Goal: Transaction & Acquisition: Complete application form

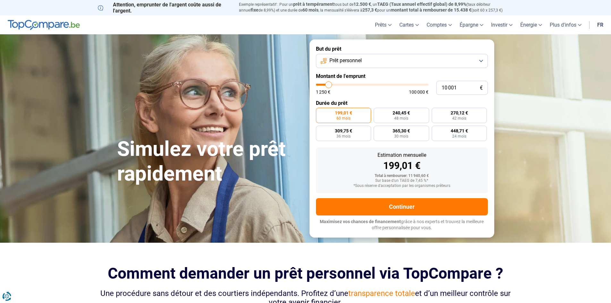
type input "50 000"
type input "50000"
click at [371, 84] on input "range" at bounding box center [372, 85] width 113 height 2
radio input "false"
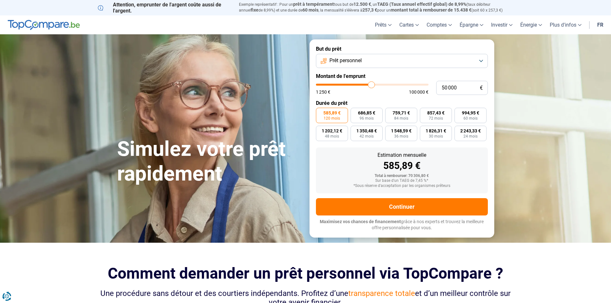
type input "36 500"
type input "36500"
click at [357, 84] on input "range" at bounding box center [372, 85] width 113 height 2
type input "30 750"
type input "30750"
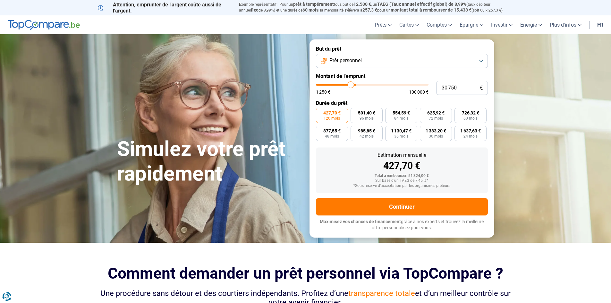
click at [351, 84] on input "range" at bounding box center [372, 85] width 113 height 2
click at [347, 84] on input "range" at bounding box center [372, 85] width 113 height 2
type input "24 250"
type input "24250"
click at [344, 84] on input "range" at bounding box center [372, 85] width 113 height 2
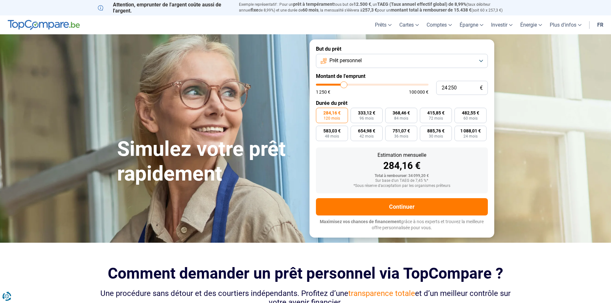
click at [343, 84] on input "range" at bounding box center [372, 85] width 113 height 2
click at [341, 84] on input "range" at bounding box center [372, 85] width 113 height 2
type input "19 250"
type input "19250"
click at [338, 85] on input "range" at bounding box center [372, 85] width 113 height 2
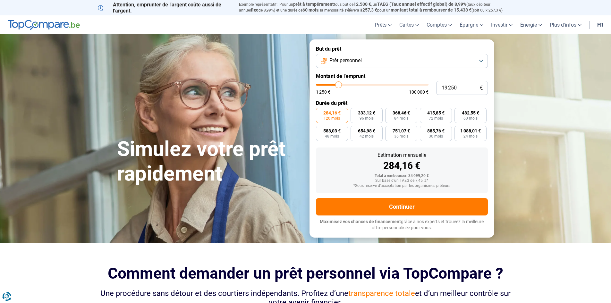
radio input "true"
click at [339, 85] on input "range" at bounding box center [372, 85] width 113 height 2
click at [339, 84] on input "range" at bounding box center [372, 85] width 113 height 2
click at [340, 84] on input "range" at bounding box center [372, 85] width 113 height 2
click at [341, 84] on input "range" at bounding box center [372, 85] width 113 height 2
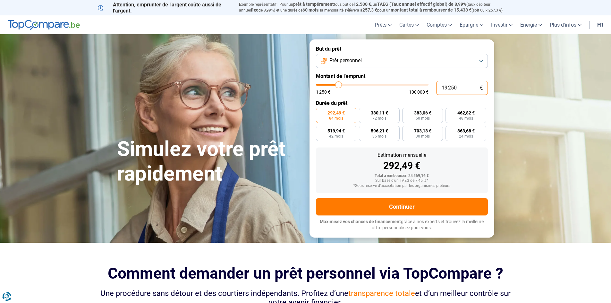
drag, startPoint x: 465, startPoint y: 86, endPoint x: 417, endPoint y: 83, distance: 47.8
click at [417, 85] on div "19 250 € 1 250 € 100 000 €" at bounding box center [402, 88] width 172 height 14
type input "2"
type input "1250"
type input "20"
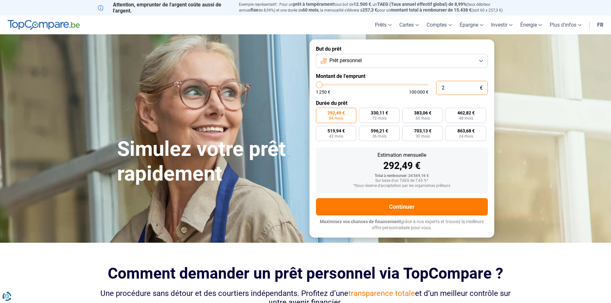
type input "1250"
type input "200"
type input "1250"
type input "2 000"
type input "2000"
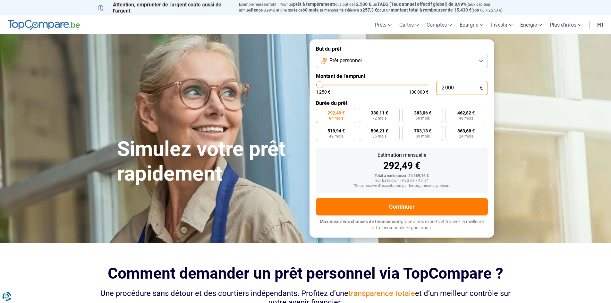
type input "20 000"
type input "20000"
type input "20 000"
click at [409, 97] on form "But du prêt Prêt personnel Montant de l'emprunt 20 000 € 1 250 € 100 000 € Duré…" at bounding box center [401, 138] width 185 height 198
click at [429, 114] on span "397,98 €" at bounding box center [422, 113] width 17 height 4
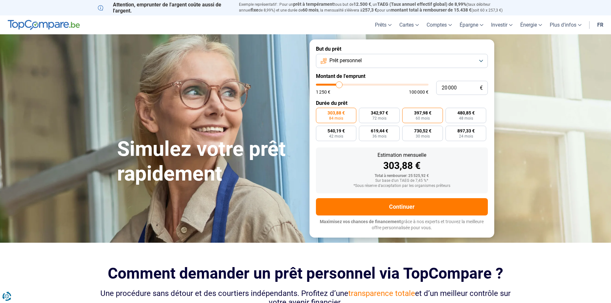
click at [406, 112] on input "397,98 € 60 mois" at bounding box center [404, 110] width 4 height 4
radio input "true"
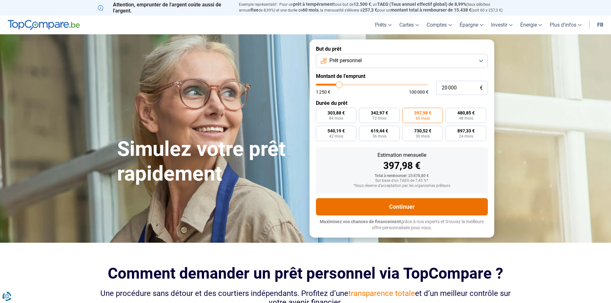
click at [460, 206] on button "Continuer" at bounding box center [402, 206] width 172 height 17
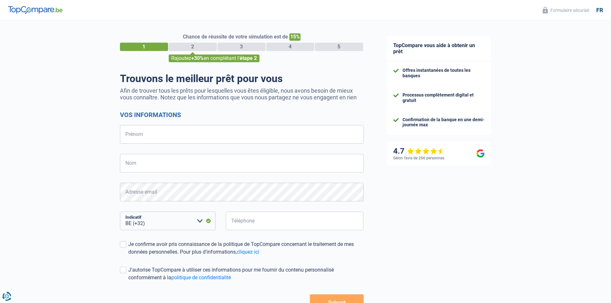
select select "32"
click at [179, 142] on input "Prénom" at bounding box center [242, 134] width 244 height 19
type input "sarah"
type input "crusnaire"
click at [275, 222] on input "Téléphone" at bounding box center [295, 221] width 138 height 19
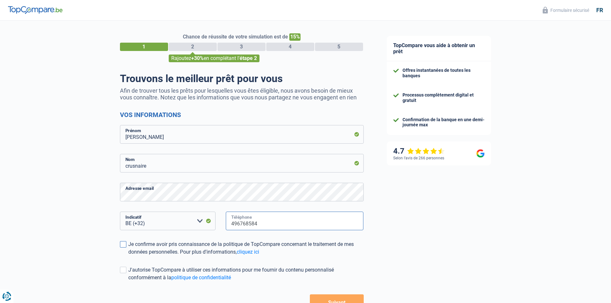
type input "496768584"
click at [201, 244] on div "Je confirme avoir pris connaissance de la politique de TopCompare concernant le…" at bounding box center [245, 247] width 235 height 15
click at [128, 256] on input "Je confirme avoir pris connaissance de la politique de TopCompare concernant le…" at bounding box center [128, 256] width 0 height 0
click at [194, 269] on div "J'autorise TopCompare à utiliser ces informations pour me fournir du contenu pe…" at bounding box center [245, 273] width 235 height 15
click at [128, 281] on input "J'autorise TopCompare à utiliser ces informations pour me fournir du contenu pe…" at bounding box center [128, 281] width 0 height 0
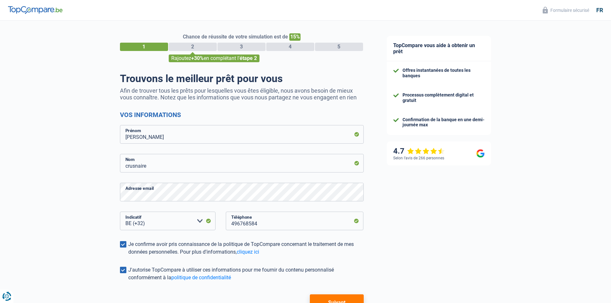
click at [354, 295] on button "Suivant" at bounding box center [337, 302] width 54 height 16
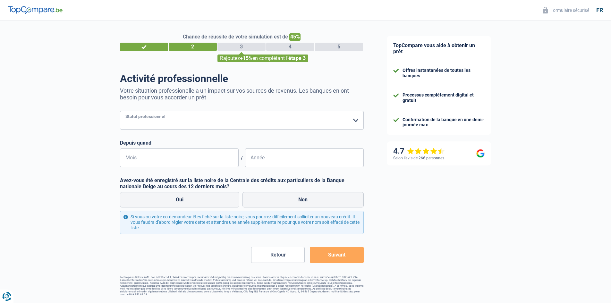
click at [159, 117] on select "Ouvrier Employé privé Employé public Invalide Indépendant Pensionné Chômeur Mut…" at bounding box center [242, 120] width 244 height 19
select select "privateEmployee"
click at [120, 112] on select "Ouvrier Employé privé Employé public Invalide Indépendant Pensionné Chômeur Mut…" at bounding box center [242, 120] width 244 height 19
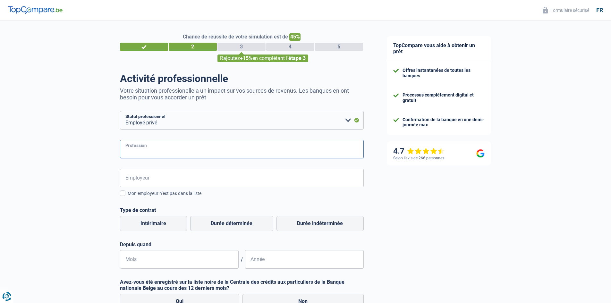
click at [163, 148] on input "Profession" at bounding box center [242, 149] width 244 height 19
type input "Courtière"
click at [169, 177] on input "Employeur" at bounding box center [242, 178] width 244 height 19
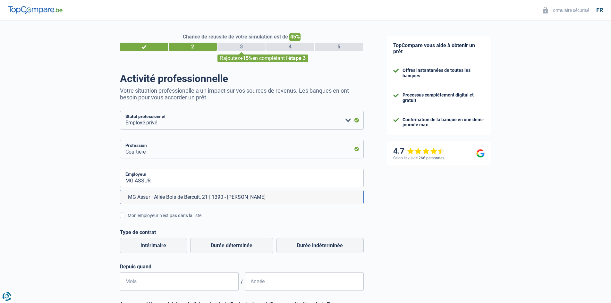
click at [175, 198] on li "MG Assur | Allée Bois de Bercuit, 21 | 1390 - Grez-Doiceau" at bounding box center [241, 197] width 243 height 14
type input "MG Assur | Allée Bois de Bercuit, 21 | 1390 - Grez-Doiceau"
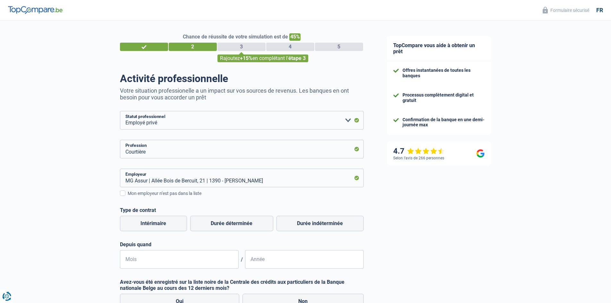
click at [197, 201] on div "MG Assur | Allée Bois de Bercuit, 21 | 1390 - Grez-Doiceau Employeur Mon employ…" at bounding box center [242, 219] width 244 height 100
click at [319, 226] on label "Durée indéterminée" at bounding box center [319, 223] width 87 height 15
click at [319, 226] on input "Durée indéterminée" at bounding box center [319, 223] width 87 height 15
radio input "true"
click at [172, 260] on input "Mois" at bounding box center [179, 259] width 119 height 19
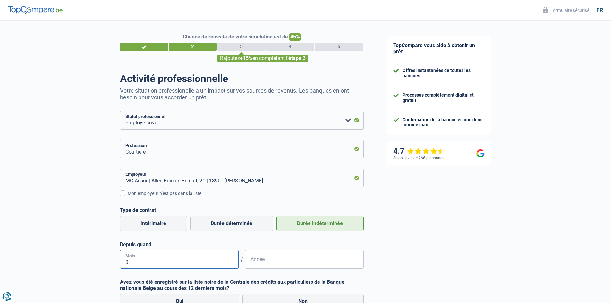
type input "03"
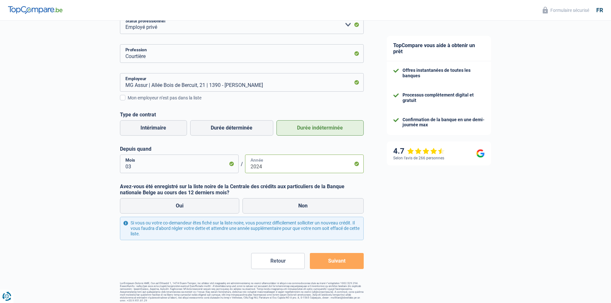
scroll to position [96, 0]
type input "2024"
click at [87, 210] on div "Chance de réussite de votre simulation est de 45% 1 2 3 4 5 Rajoutez +15% en co…" at bounding box center [187, 113] width 375 height 382
click at [279, 200] on label "Non" at bounding box center [302, 204] width 121 height 15
click at [279, 200] on input "Non" at bounding box center [302, 204] width 121 height 15
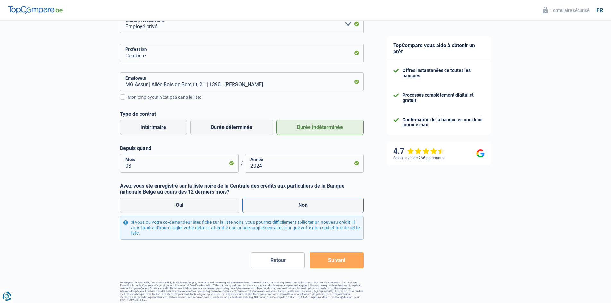
radio input "true"
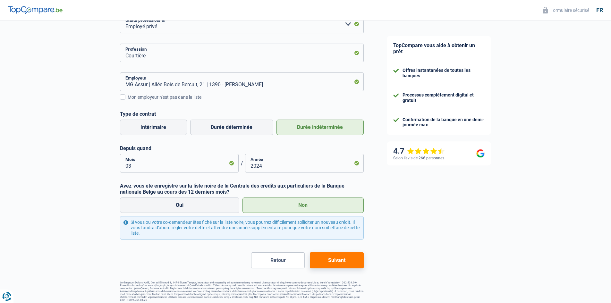
click at [351, 259] on button "Suivant" at bounding box center [337, 260] width 54 height 16
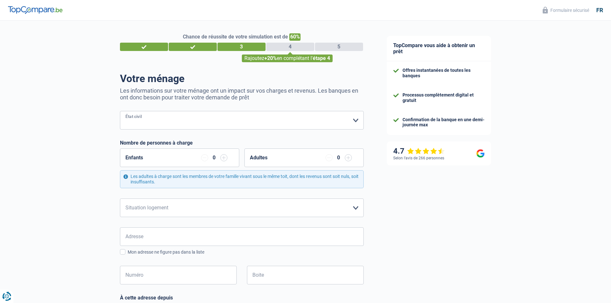
click at [175, 118] on select "Célibataire Marié(e) Cohabitant(e) légal(e) Divorcé(e) Veuf(ve) Séparé (de fait…" at bounding box center [242, 120] width 244 height 19
select select "single"
click at [120, 112] on select "Célibataire Marié(e) Cohabitant(e) légal(e) Divorcé(e) Veuf(ve) Séparé (de fait…" at bounding box center [242, 120] width 244 height 19
click at [214, 209] on select "Locataire Propriétaire avec prêt hypothécaire Propriétaire sans prêt hypothécai…" at bounding box center [242, 207] width 244 height 19
select select "rents"
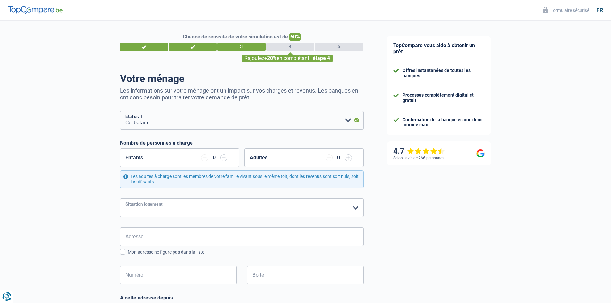
click at [120, 199] on select "Locataire Propriétaire avec prêt hypothécaire Propriétaire sans prêt hypothécai…" at bounding box center [242, 207] width 244 height 19
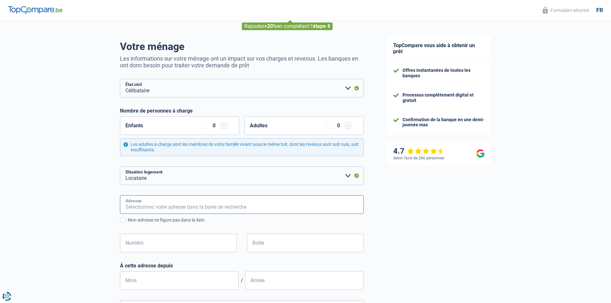
click at [197, 212] on input "Adresse" at bounding box center [242, 204] width 244 height 19
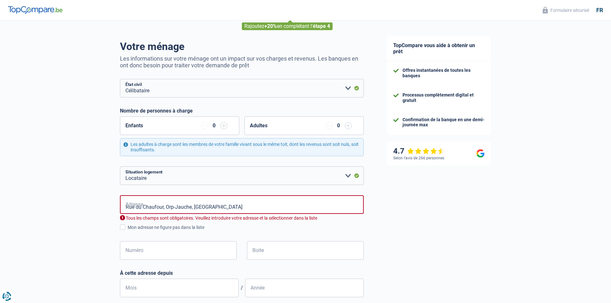
type input "Rue du Chaufour, 1350, Orp-Jauche, BE"
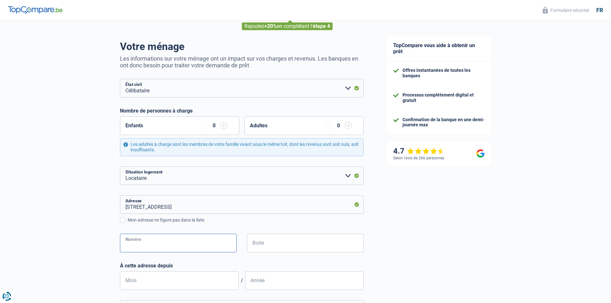
click at [202, 244] on input "Numéro" at bounding box center [178, 243] width 117 height 19
type input "9"
click at [74, 241] on div "Chance de réussite de votre simulation est de 60% 1 2 3 4 5 Rajoutez +20% en co…" at bounding box center [187, 228] width 375 height 484
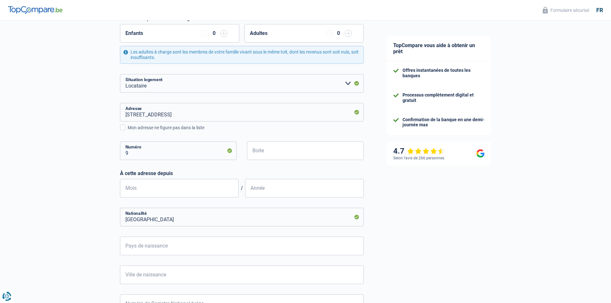
scroll to position [128, 0]
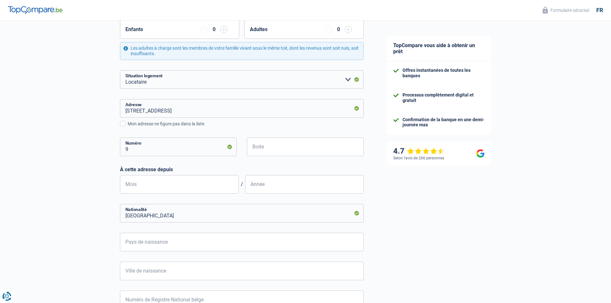
click at [193, 197] on form "Célibataire Marié(e) Cohabitant(e) légal(e) Divorcé(e) Veuf(ve) Séparé (de fait…" at bounding box center [242, 160] width 244 height 355
drag, startPoint x: 202, startPoint y: 181, endPoint x: 199, endPoint y: 188, distance: 7.3
click at [201, 181] on input "Mois" at bounding box center [179, 184] width 119 height 19
type input "01"
click at [269, 187] on input "Année" at bounding box center [304, 184] width 119 height 19
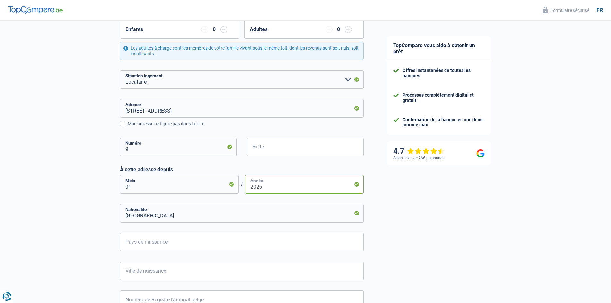
type input "2025"
click at [109, 198] on div "Chance de réussite de votre simulation est de 60% 1 2 3 4 5 Rajoutez +20% en co…" at bounding box center [187, 132] width 375 height 484
click at [176, 243] on input "Pays de naissance" at bounding box center [242, 242] width 244 height 19
click at [163, 271] on li "Belgique" at bounding box center [241, 271] width 243 height 14
type input "Belgique"
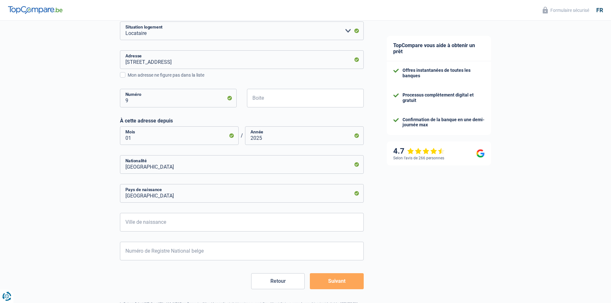
scroll to position [201, 0]
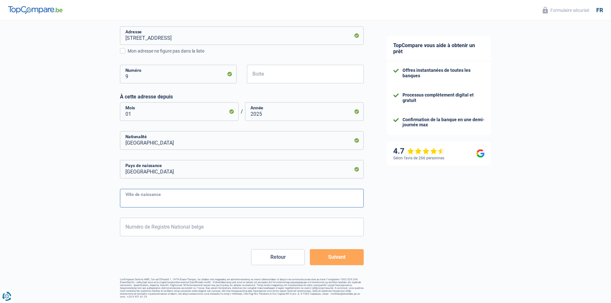
click at [175, 196] on input "Ville de naissance" at bounding box center [242, 198] width 244 height 19
type input "b"
type input "Bruxelles"
click at [212, 222] on input "Numéro de Registre National belge" at bounding box center [242, 227] width 244 height 19
click at [166, 233] on input "Numéro de Registre National belge" at bounding box center [242, 227] width 244 height 19
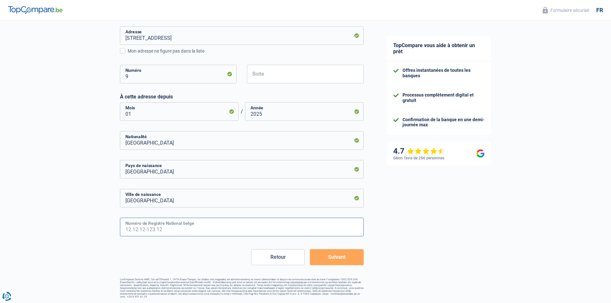
paste input "98.02.12-504.44"
type input "98.02.12-504.44"
click at [343, 259] on button "Suivant" at bounding box center [337, 257] width 54 height 16
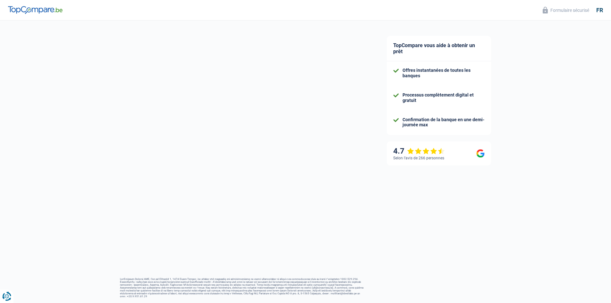
select select "netSalary"
select select "mealVouchers"
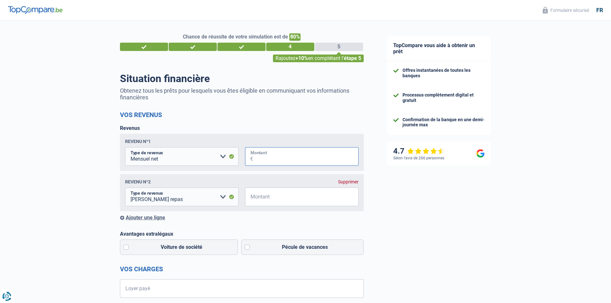
click at [290, 157] on input "Montant" at bounding box center [305, 156] width 105 height 19
type input "1.990"
click at [264, 196] on input "Montant" at bounding box center [305, 197] width 105 height 19
type input "120"
click at [266, 208] on div "Revenu nº2 Supprimer Allocation d'handicap Allocations chômage Allocations fami…" at bounding box center [242, 192] width 244 height 37
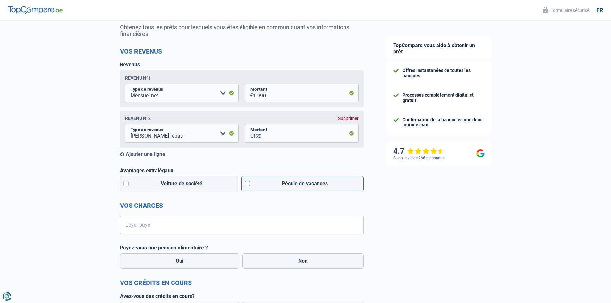
scroll to position [64, 0]
click at [315, 188] on label "Pécule de vacances" at bounding box center [302, 182] width 122 height 15
click at [315, 188] on input "Pécule de vacances" at bounding box center [302, 182] width 122 height 15
checkbox input "true"
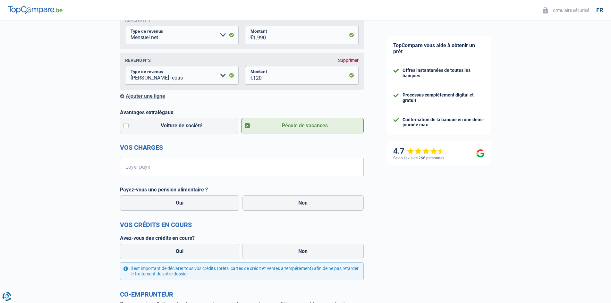
scroll to position [128, 0]
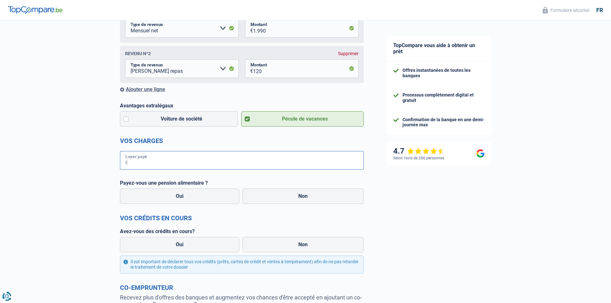
click at [195, 169] on input "Loyer payé" at bounding box center [246, 160] width 236 height 19
type input "750"
click at [292, 204] on label "Non" at bounding box center [302, 196] width 121 height 15
click at [292, 204] on input "Non" at bounding box center [302, 196] width 121 height 15
radio input "true"
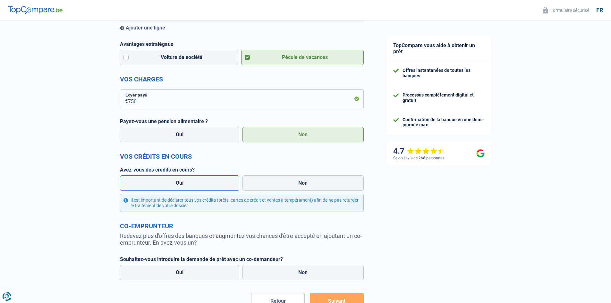
scroll to position [192, 0]
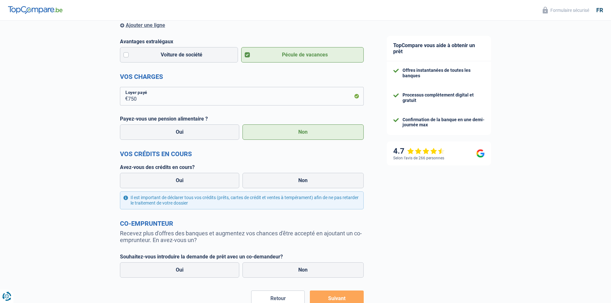
click at [196, 173] on div "Oui Non" at bounding box center [241, 180] width 247 height 19
click at [193, 186] on label "Oui" at bounding box center [180, 180] width 120 height 15
click at [193, 186] on input "Oui" at bounding box center [180, 180] width 120 height 15
radio input "true"
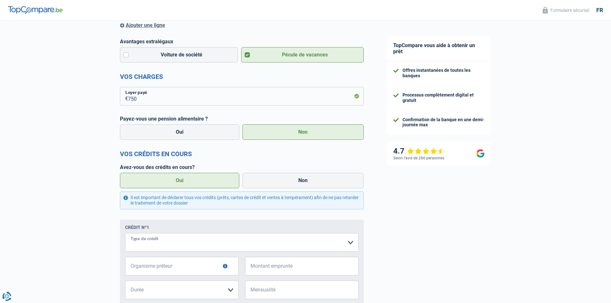
click at [193, 243] on select "Carte ou ouverture de crédit Prêt hypothécaire Vente à tempérament Prêt à tempé…" at bounding box center [241, 242] width 233 height 19
select select "personalLoan"
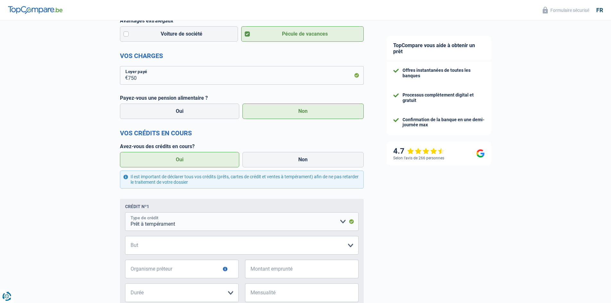
scroll to position [224, 0]
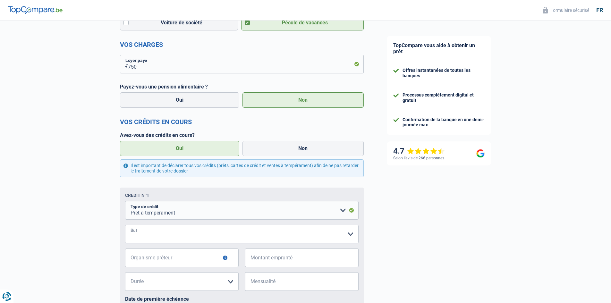
click at [186, 235] on select "Confort maison: meubles, textile, peinture, électroménager, outillage non-profe…" at bounding box center [241, 234] width 233 height 19
click at [186, 233] on select "Confort maison: meubles, textile, peinture, électroménager, outillage non-profe…" at bounding box center [241, 234] width 233 height 19
select select "homeFurnishingOrRelocation"
click at [125, 226] on select "Confort maison: meubles, textile, peinture, électroménager, outillage non-profe…" at bounding box center [241, 234] width 233 height 19
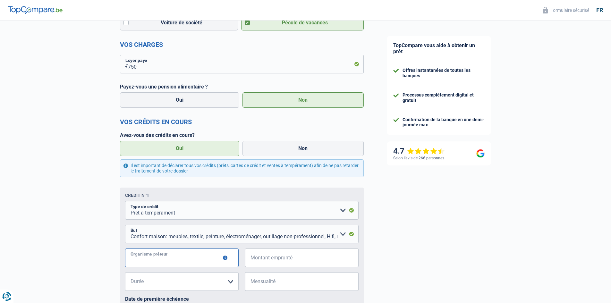
click at [177, 256] on input "Organisme prêteur" at bounding box center [181, 257] width 113 height 19
type input "BeoBank"
click at [306, 261] on input "Montant emprunté" at bounding box center [305, 257] width 105 height 19
type input "3.000"
click at [191, 284] on select "12 mois 18 mois 24 mois 30 mois Veuillez sélectionner une option" at bounding box center [181, 281] width 113 height 19
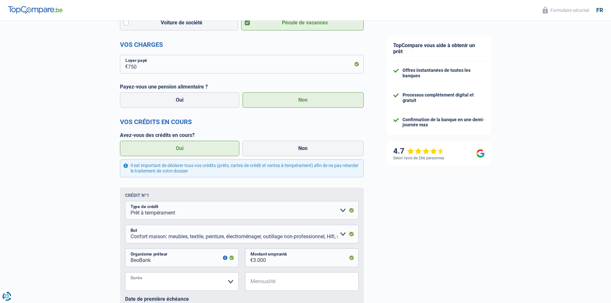
select select "24"
click at [125, 273] on select "12 mois 18 mois 24 mois 30 mois Veuillez sélectionner une option" at bounding box center [181, 281] width 113 height 19
click at [273, 284] on input "Mensualité" at bounding box center [305, 281] width 105 height 19
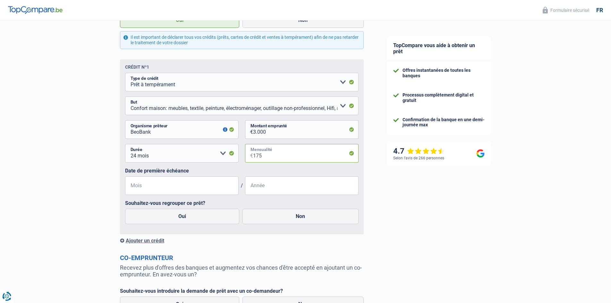
type input "175"
click at [160, 185] on input "Mois" at bounding box center [181, 185] width 113 height 19
click at [161, 186] on input "01" at bounding box center [181, 185] width 113 height 19
type input "0"
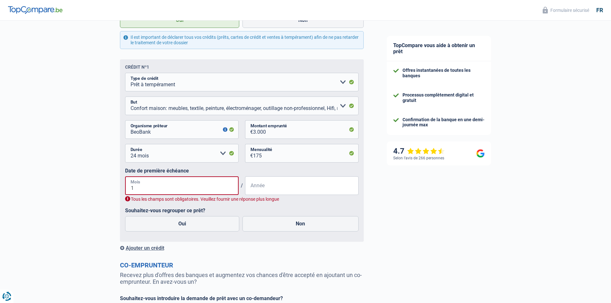
type input "10"
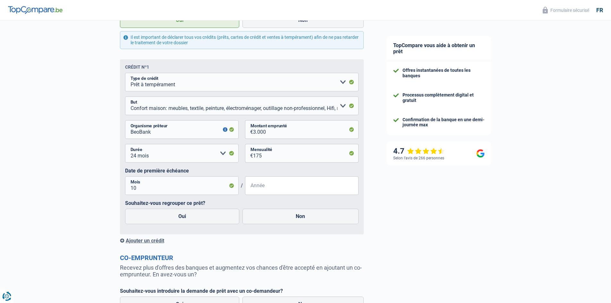
scroll to position [321, 0]
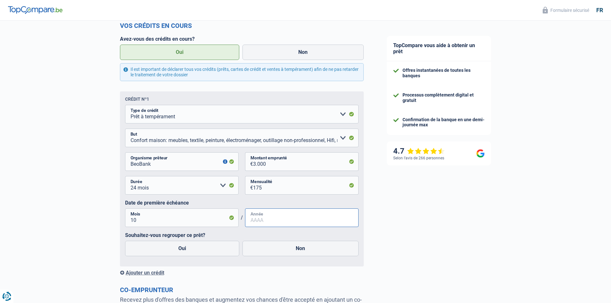
click at [261, 227] on input "Année" at bounding box center [301, 217] width 113 height 19
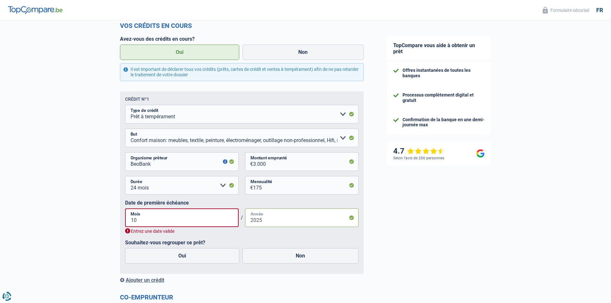
type input "2025"
click at [264, 231] on div "Entrez une date valide" at bounding box center [241, 231] width 233 height 6
click at [264, 239] on fieldset "Carte ou ouverture de crédit Prêt hypothécaire Vente à tempérament Prêt à tempé…" at bounding box center [241, 187] width 233 height 164
click at [91, 235] on div "Chance de réussite de votre simulation est de 80% 1 2 3 4 5 Rajoutez +10% en co…" at bounding box center [187, 56] width 375 height 718
click at [204, 227] on input "10" at bounding box center [181, 217] width 113 height 19
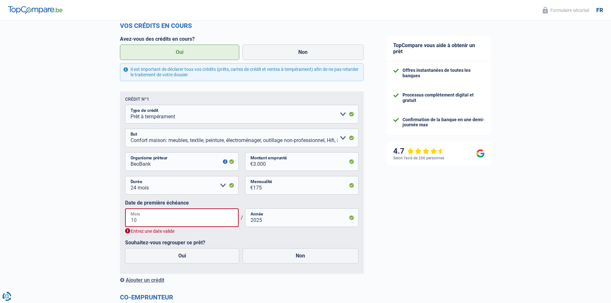
type input "1"
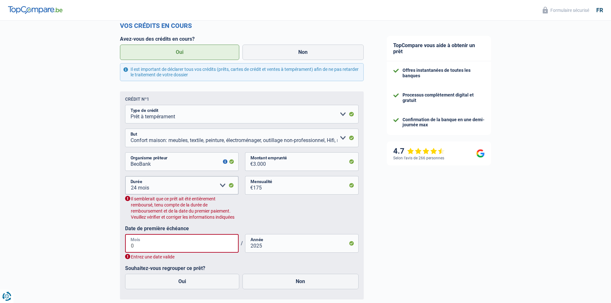
type input "09"
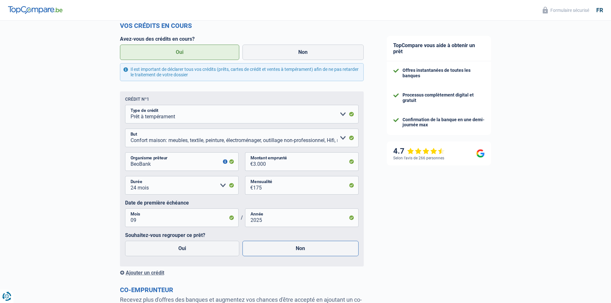
click at [300, 255] on label "Non" at bounding box center [300, 248] width 116 height 15
click at [300, 255] on input "Non" at bounding box center [300, 248] width 116 height 15
radio input "true"
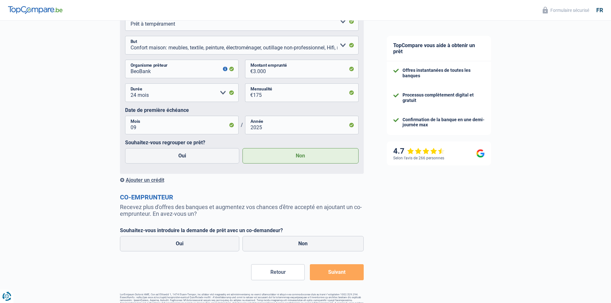
scroll to position [417, 0]
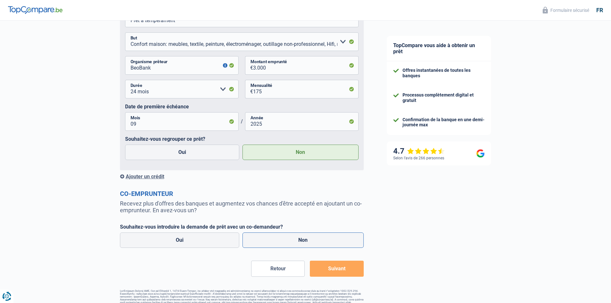
click at [307, 240] on label "Non" at bounding box center [302, 239] width 121 height 15
click at [307, 240] on input "Non" at bounding box center [302, 239] width 121 height 15
radio input "true"
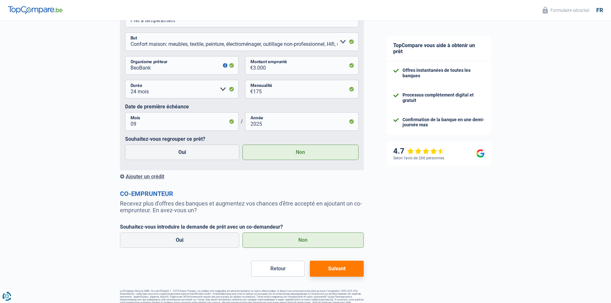
click at [331, 273] on button "Suivant" at bounding box center [337, 269] width 54 height 16
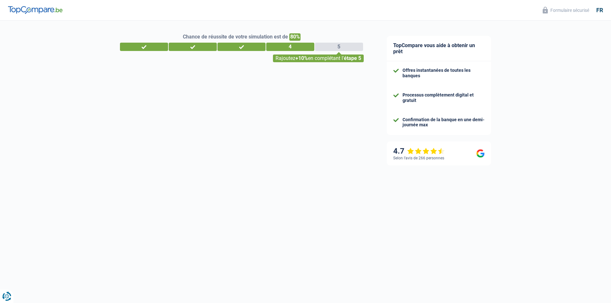
select select "84"
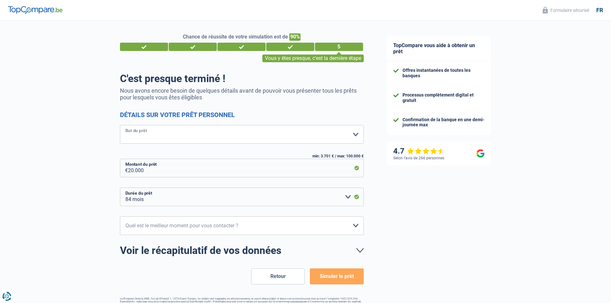
click at [148, 139] on select "Confort maison: meubles, textile, peinture, électroménager, outillage non-profe…" at bounding box center [242, 134] width 244 height 19
select select "movingOrInstallation"
click at [120, 126] on select "Confort maison: meubles, textile, peinture, électroménager, outillage non-profe…" at bounding box center [242, 134] width 244 height 19
click at [91, 218] on div "Chance de réussite de votre simulation est de 90% 1 2 3 4 5 Vous y êtes presque…" at bounding box center [187, 169] width 375 height 302
click at [239, 196] on select "12 mois 18 mois 24 mois 30 mois 36 mois 42 mois 48 mois 60 mois 72 mois 84 mois…" at bounding box center [242, 197] width 244 height 19
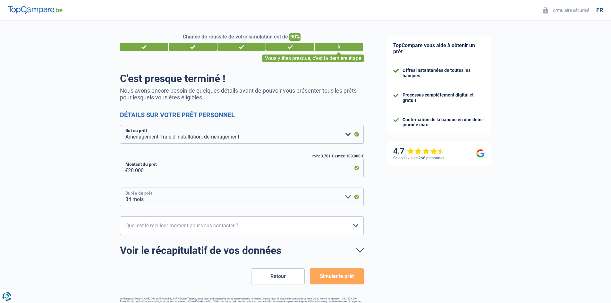
select select "60"
click at [120, 188] on select "12 mois 18 mois 24 mois 30 mois 36 mois 42 mois 48 mois 60 mois 72 mois 84 mois…" at bounding box center [242, 197] width 244 height 19
click at [218, 229] on select "10h-12h 12h-14h 14h-16h 16h-18h Veuillez sélectionner une option" at bounding box center [242, 225] width 244 height 19
select select "16-18"
click at [120, 217] on select "10h-12h 12h-14h 14h-16h 16h-18h Veuillez sélectionner une option" at bounding box center [242, 225] width 244 height 19
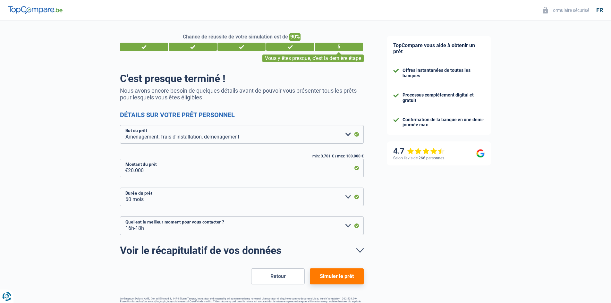
click at [209, 265] on form "C'est presque terminé ! Nous avons encore besoin de quelques détails avant de p…" at bounding box center [242, 178] width 244 height 212
click at [337, 274] on button "Simuler le prêt" at bounding box center [337, 276] width 54 height 16
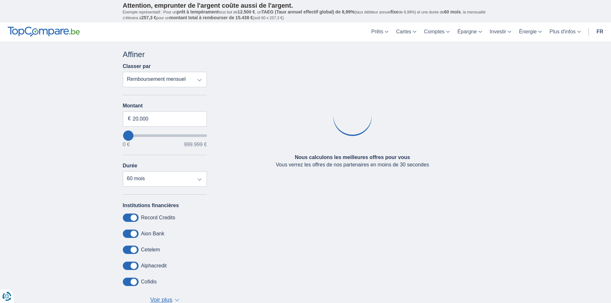
select select "84"
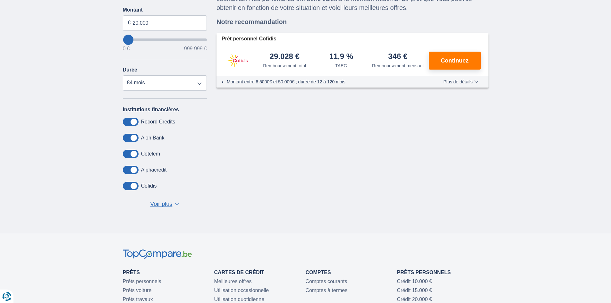
scroll to position [96, 0]
click at [372, 163] on div "Annuler Filtres Affiner Classer par Remboursement total TAEG Remboursement mens…" at bounding box center [305, 85] width 375 height 265
click at [468, 82] on span "Plus de détails" at bounding box center [460, 81] width 35 height 4
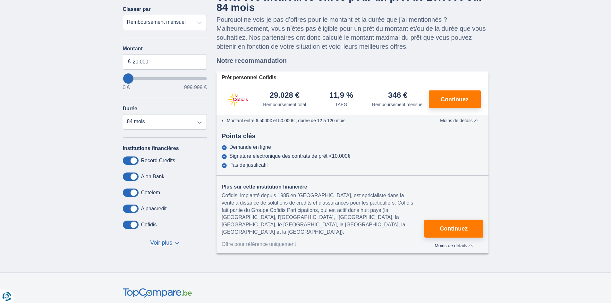
scroll to position [0, 0]
